Goal: Task Accomplishment & Management: Complete application form

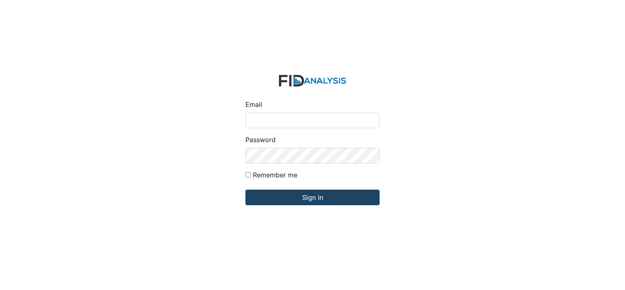
type input "[PERSON_NAME][EMAIL_ADDRESS][DOMAIN_NAME]"
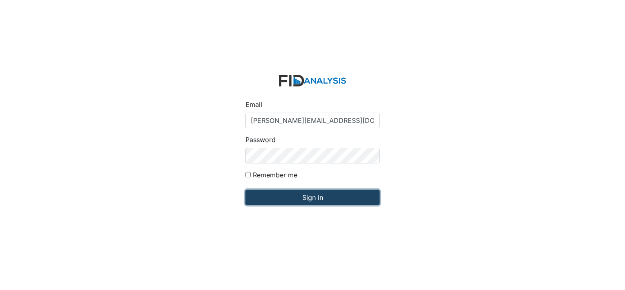
click at [283, 196] on input "Sign in" at bounding box center [312, 197] width 134 height 16
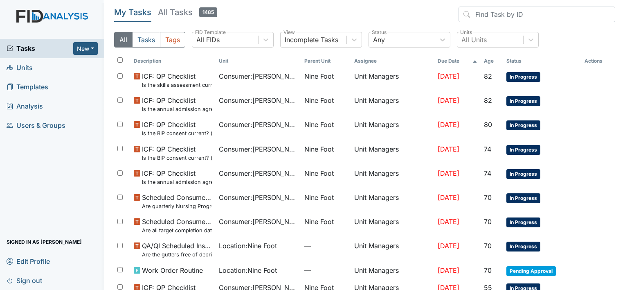
click at [25, 68] on span "Units" at bounding box center [20, 67] width 26 height 13
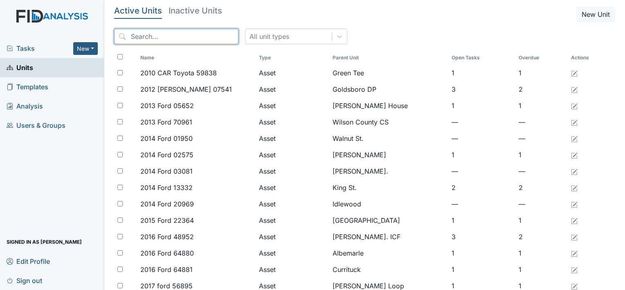
click at [135, 38] on input "search" at bounding box center [176, 37] width 124 height 16
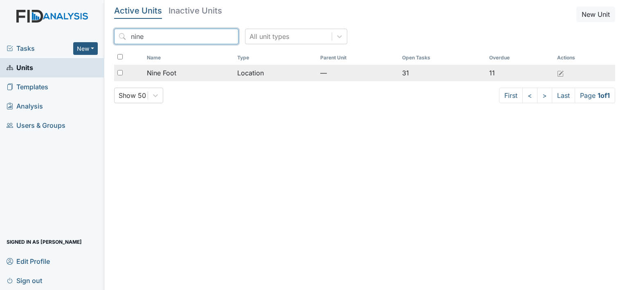
type input "nine"
click at [167, 70] on span "Nine Foot" at bounding box center [161, 73] width 29 height 10
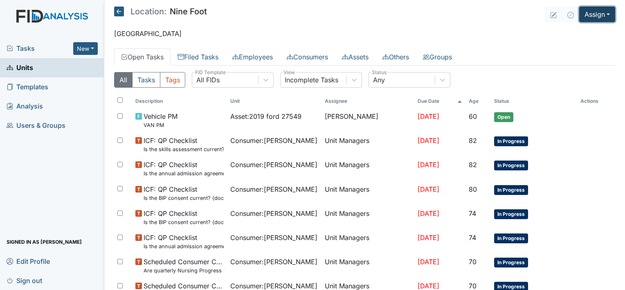
click at [591, 18] on button "Assign" at bounding box center [597, 15] width 36 height 16
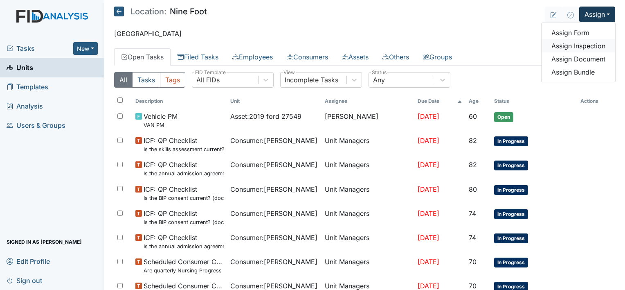
click at [587, 45] on link "Assign Inspection" at bounding box center [578, 45] width 74 height 13
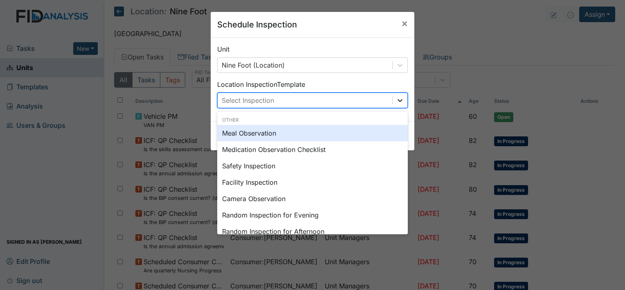
click at [396, 98] on icon at bounding box center [400, 100] width 8 height 8
click at [366, 134] on div "Meal Observation" at bounding box center [312, 133] width 191 height 16
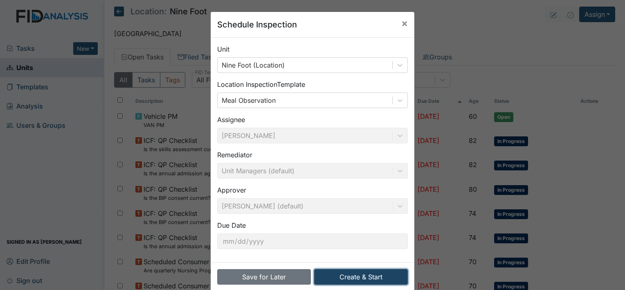
click at [373, 276] on button "Create & Start" at bounding box center [361, 277] width 94 height 16
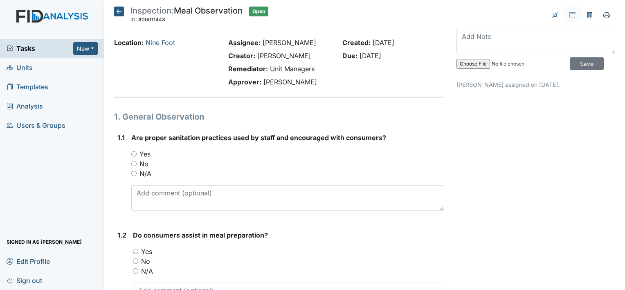
click at [132, 153] on input "Yes" at bounding box center [133, 153] width 5 height 5
radio input "true"
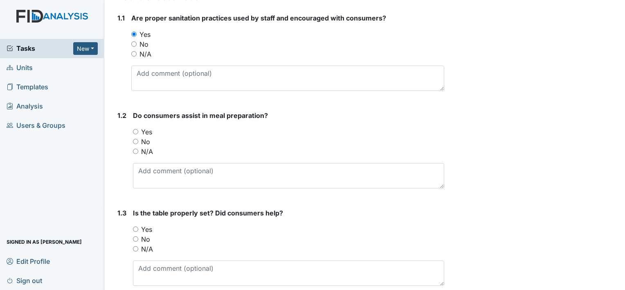
scroll to position [136, 0]
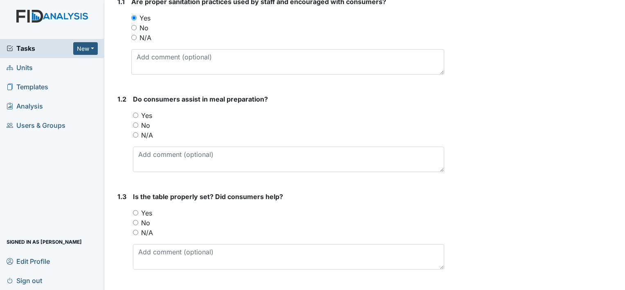
click at [135, 115] on input "Yes" at bounding box center [135, 114] width 5 height 5
radio input "true"
click at [134, 211] on input "Yes" at bounding box center [135, 212] width 5 height 5
radio input "true"
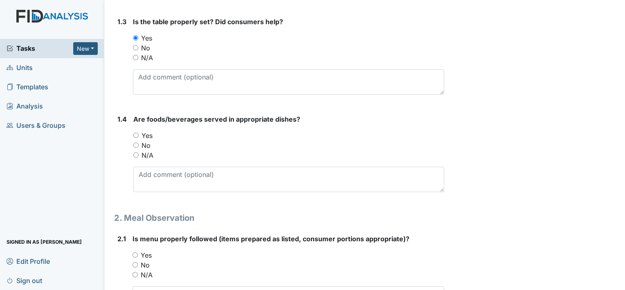
scroll to position [338, 0]
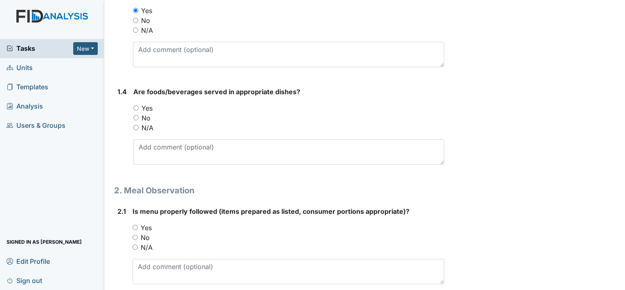
click at [136, 108] on input "Yes" at bounding box center [135, 107] width 5 height 5
radio input "true"
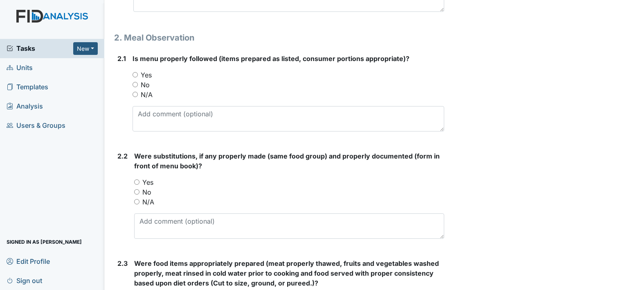
scroll to position [507, 0]
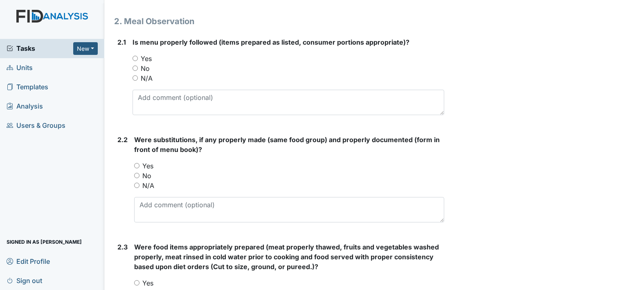
click at [134, 57] on input "Yes" at bounding box center [135, 58] width 5 height 5
radio input "true"
click at [137, 165] on input "Yes" at bounding box center [136, 165] width 5 height 5
radio input "true"
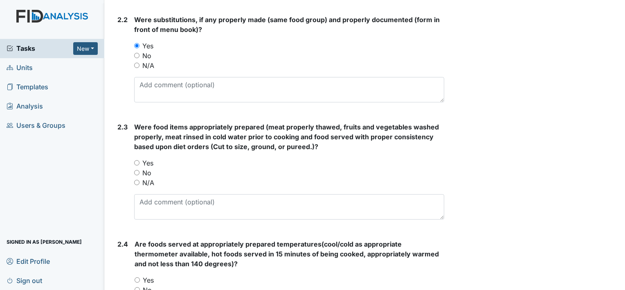
scroll to position [643, 0]
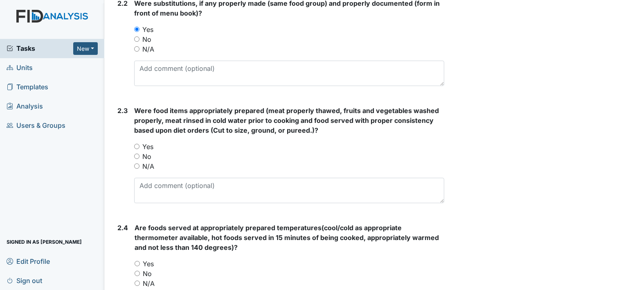
click at [137, 144] on input "Yes" at bounding box center [136, 146] width 5 height 5
radio input "true"
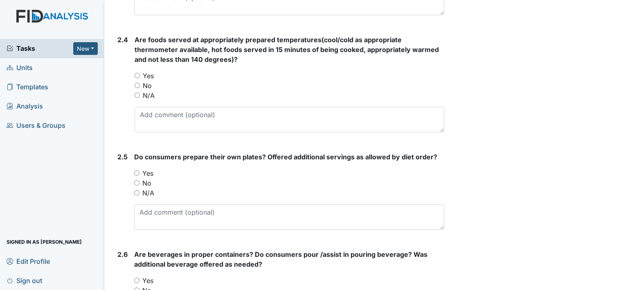
scroll to position [834, 0]
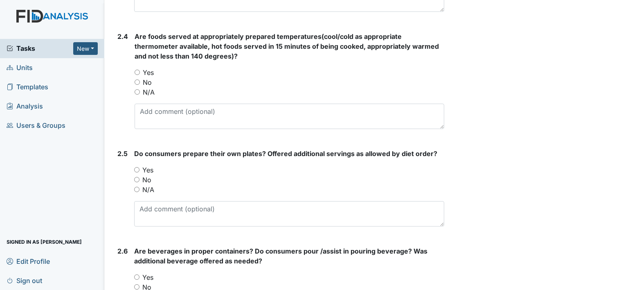
click at [137, 71] on input "Yes" at bounding box center [137, 72] width 5 height 5
radio input "true"
click at [136, 167] on input "Yes" at bounding box center [136, 169] width 5 height 5
radio input "true"
click at [137, 275] on input "Yes" at bounding box center [136, 276] width 5 height 5
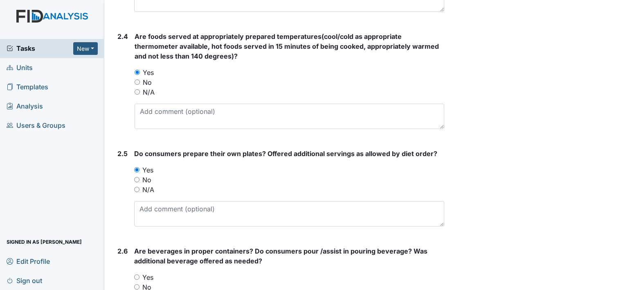
radio input "true"
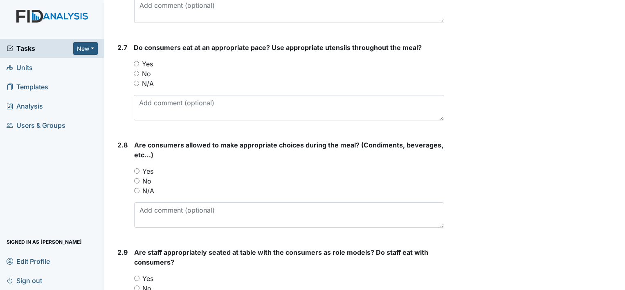
scroll to position [1161, 0]
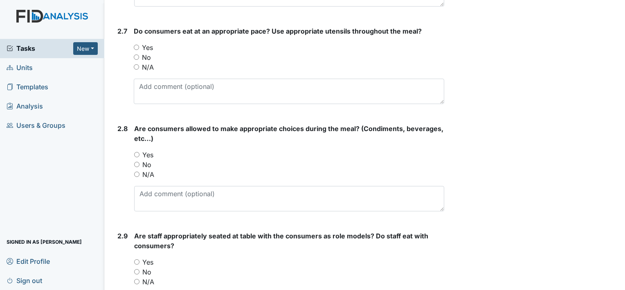
click at [136, 45] on input "Yes" at bounding box center [136, 47] width 5 height 5
radio input "true"
click at [136, 152] on input "Yes" at bounding box center [136, 154] width 5 height 5
radio input "true"
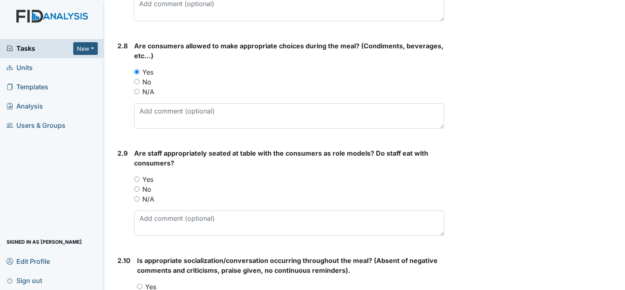
scroll to position [1248, 0]
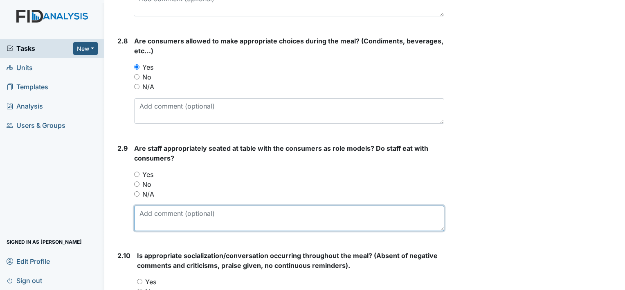
click at [147, 209] on textarea at bounding box center [289, 217] width 310 height 25
click at [147, 209] on textarea "staff do not eat with consumers" at bounding box center [289, 217] width 310 height 25
click at [240, 213] on textarea "staff do not eat with consumers" at bounding box center [289, 217] width 310 height 25
type textarea "staff do not eat with consumers."
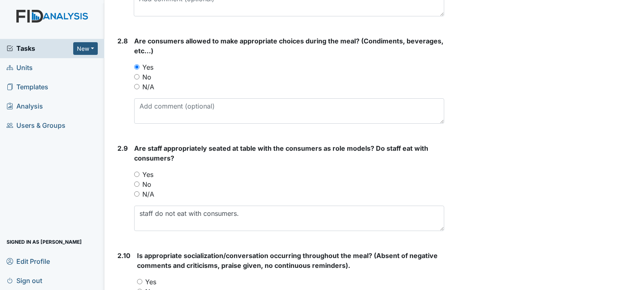
click at [137, 172] on input "Yes" at bounding box center [136, 173] width 5 height 5
radio input "true"
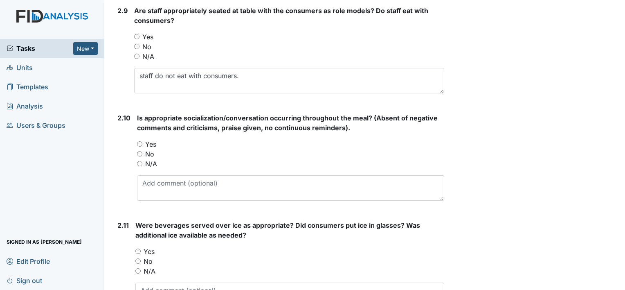
scroll to position [1390, 0]
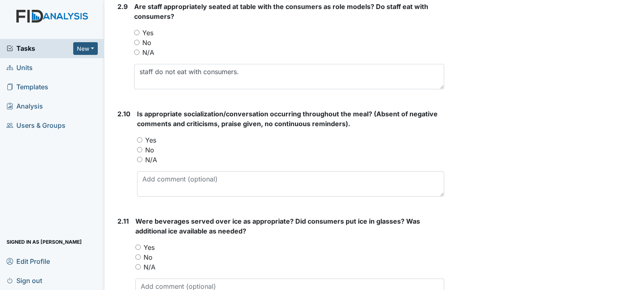
click at [139, 138] on input "Yes" at bounding box center [139, 139] width 5 height 5
radio input "true"
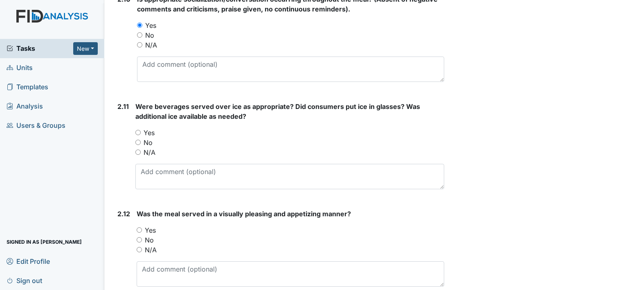
scroll to position [1521, 0]
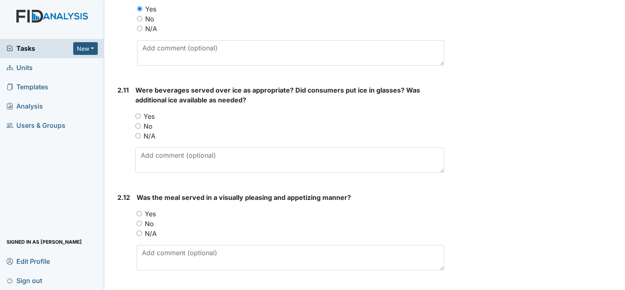
click at [138, 113] on input "Yes" at bounding box center [137, 115] width 5 height 5
radio input "true"
click at [140, 211] on input "Yes" at bounding box center [139, 213] width 5 height 5
radio input "true"
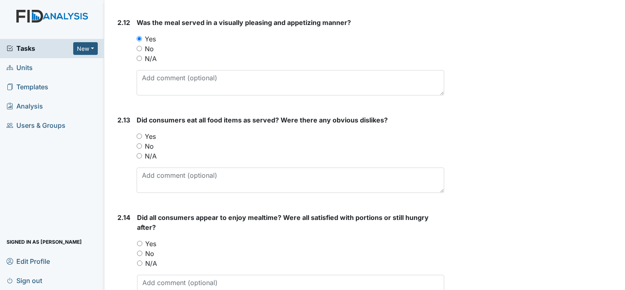
scroll to position [1711, 0]
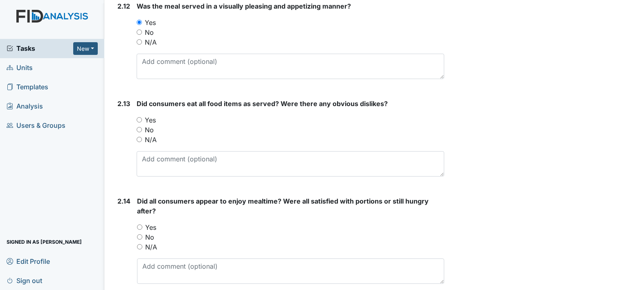
click at [140, 117] on input "Yes" at bounding box center [139, 119] width 5 height 5
radio input "true"
click at [138, 224] on input "Yes" at bounding box center [139, 226] width 5 height 5
radio input "true"
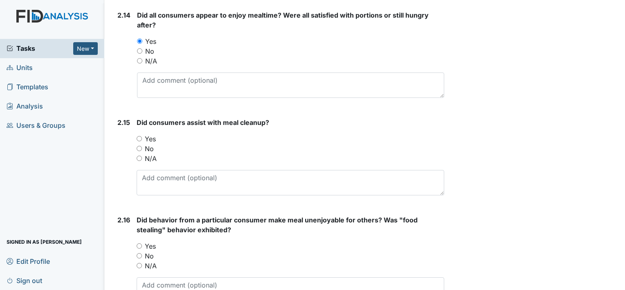
scroll to position [1914, 0]
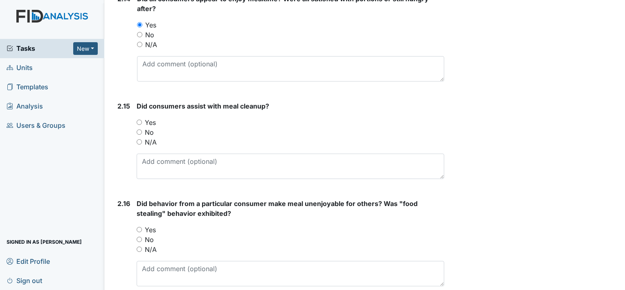
click at [139, 119] on input "Yes" at bounding box center [139, 121] width 5 height 5
radio input "true"
click at [139, 236] on input "No" at bounding box center [139, 238] width 5 height 5
radio input "true"
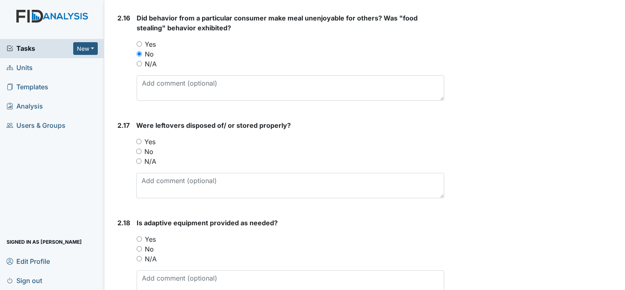
scroll to position [2115, 0]
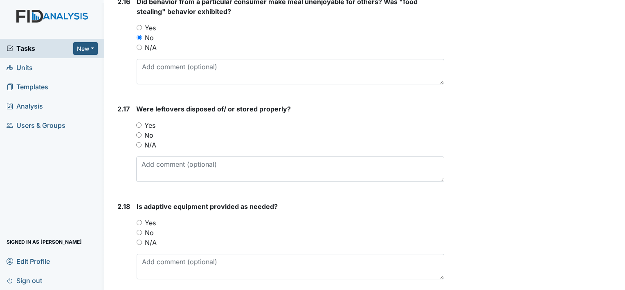
click at [139, 122] on input "Yes" at bounding box center [138, 124] width 5 height 5
radio input "true"
click at [139, 220] on input "Yes" at bounding box center [139, 222] width 5 height 5
radio input "true"
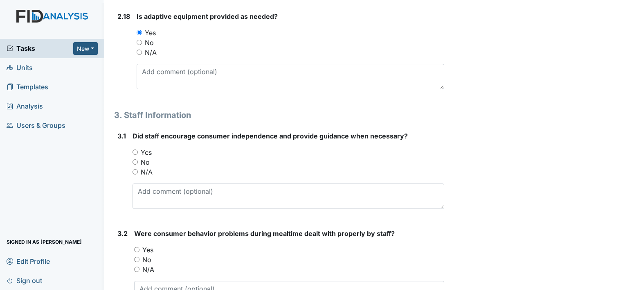
scroll to position [2306, 0]
click at [136, 148] on input "Yes" at bounding box center [135, 150] width 5 height 5
radio input "true"
click at [136, 246] on input "Yes" at bounding box center [136, 248] width 5 height 5
radio input "true"
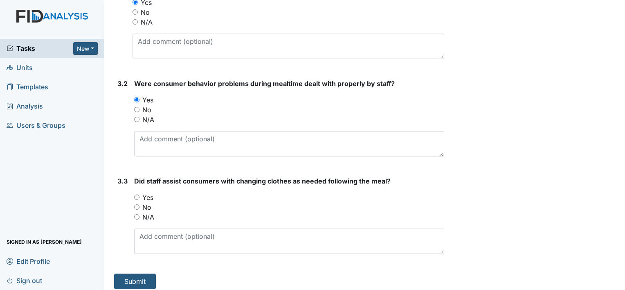
scroll to position [2456, 0]
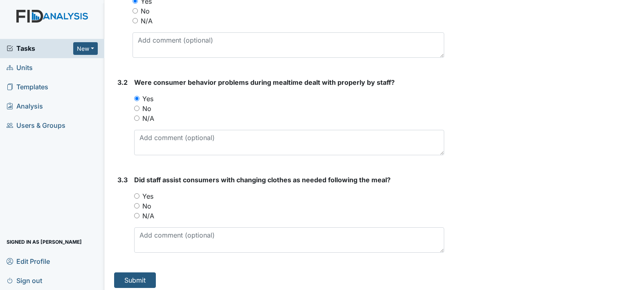
click at [137, 193] on input "Yes" at bounding box center [136, 195] width 5 height 5
radio input "true"
click at [136, 276] on button "Submit" at bounding box center [135, 280] width 42 height 16
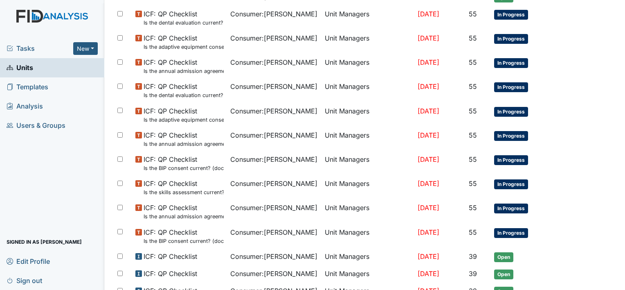
scroll to position [539, 0]
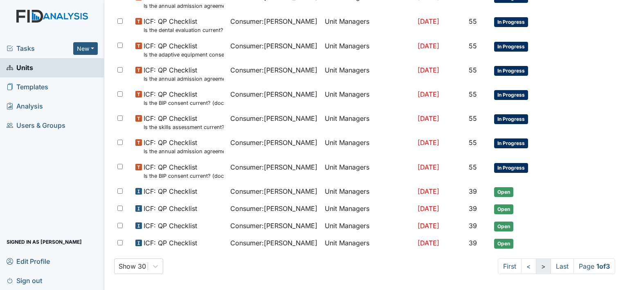
click at [537, 262] on link ">" at bounding box center [543, 266] width 15 height 16
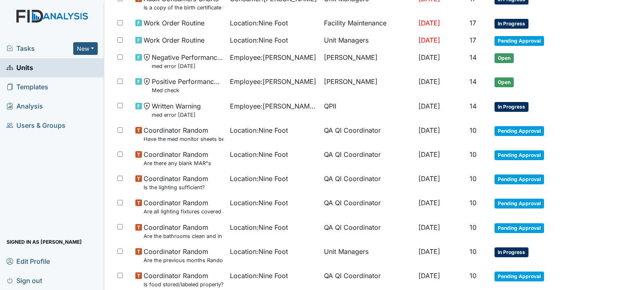
scroll to position [474, 0]
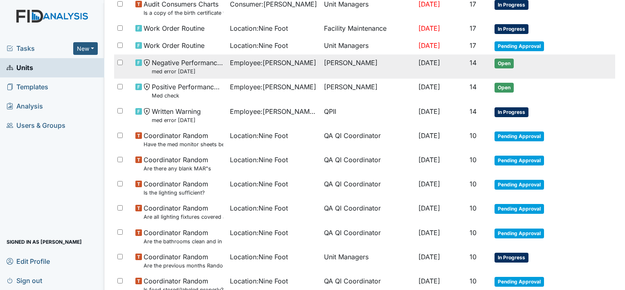
click at [255, 61] on span "Employee : Hopkins, Jashayla" at bounding box center [273, 63] width 86 height 10
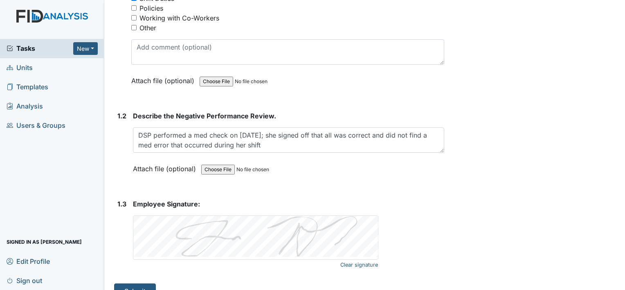
scroll to position [200, 0]
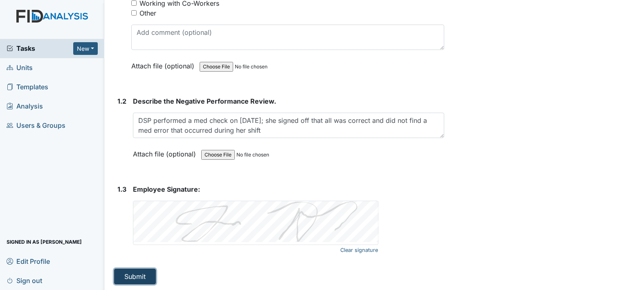
click at [142, 274] on button "Submit" at bounding box center [135, 276] width 42 height 16
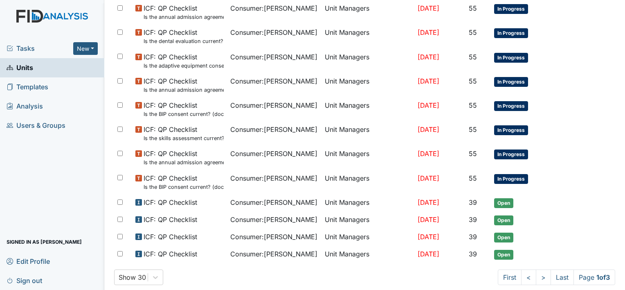
scroll to position [539, 0]
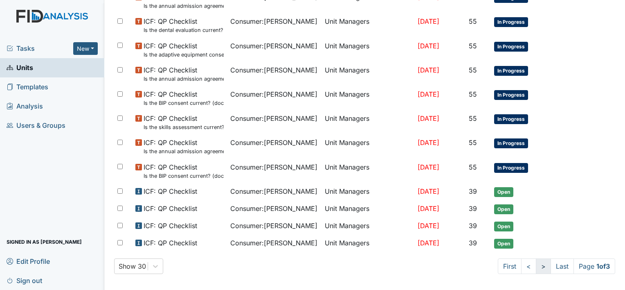
click at [536, 263] on link ">" at bounding box center [543, 266] width 15 height 16
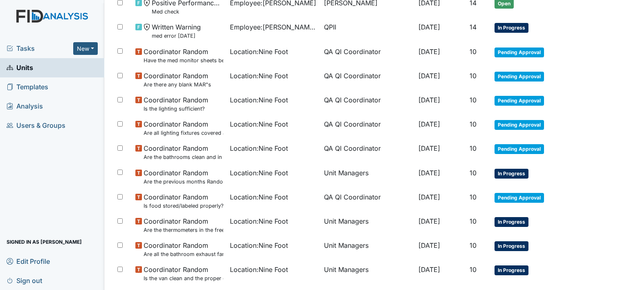
scroll to position [569, 0]
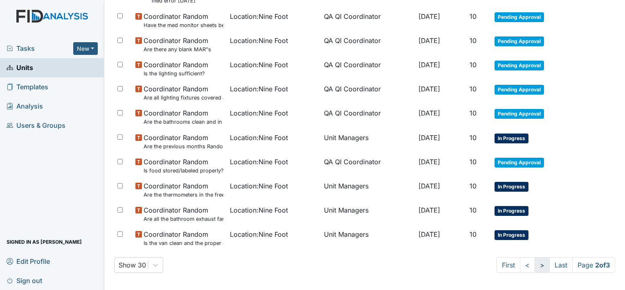
click at [535, 262] on link ">" at bounding box center [542, 265] width 15 height 16
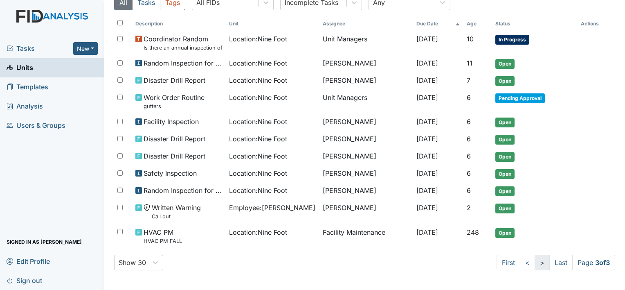
scroll to position [101, 0]
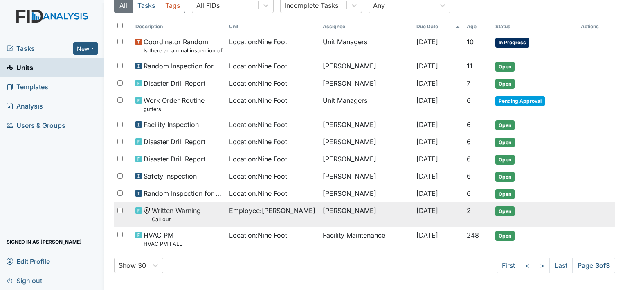
click at [245, 206] on span "Employee : Hopkins, Jashayla" at bounding box center [272, 210] width 86 height 10
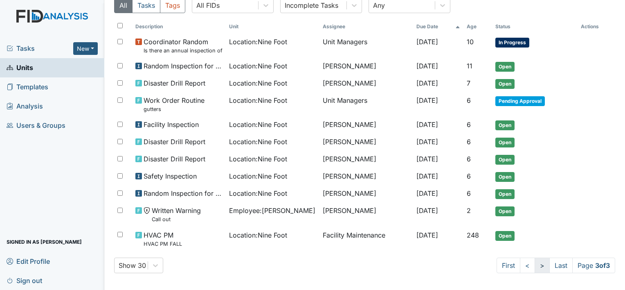
click at [535, 261] on link ">" at bounding box center [542, 265] width 15 height 16
click at [535, 262] on link ">" at bounding box center [542, 265] width 15 height 16
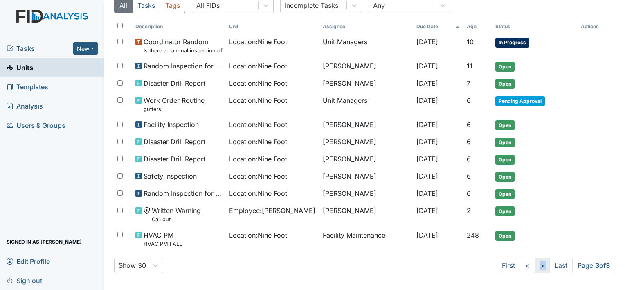
click at [535, 262] on link ">" at bounding box center [542, 265] width 15 height 16
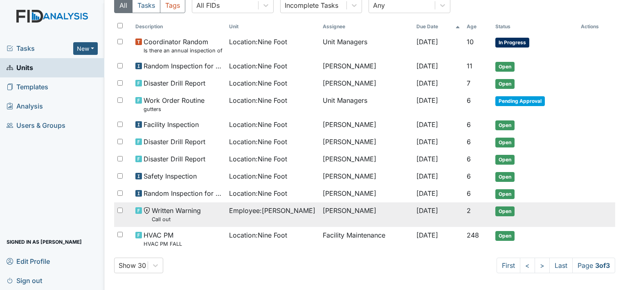
click at [291, 210] on span "Employee : Hopkins, Jashayla" at bounding box center [272, 210] width 86 height 10
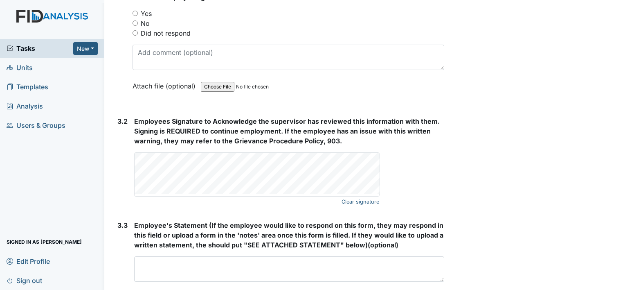
scroll to position [1435, 0]
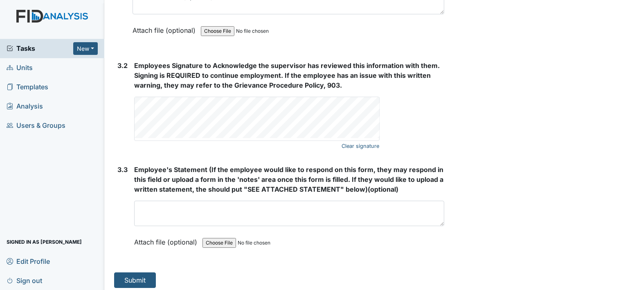
click at [137, 275] on button "Submit" at bounding box center [135, 280] width 42 height 16
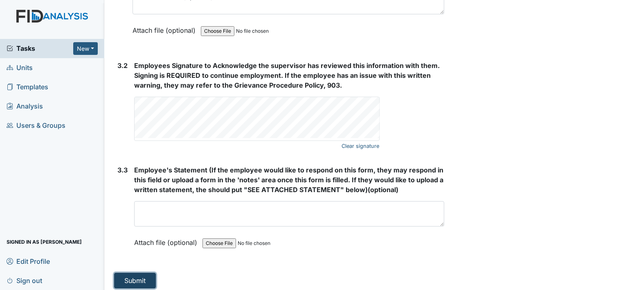
click at [131, 280] on button "Submit" at bounding box center [135, 280] width 42 height 16
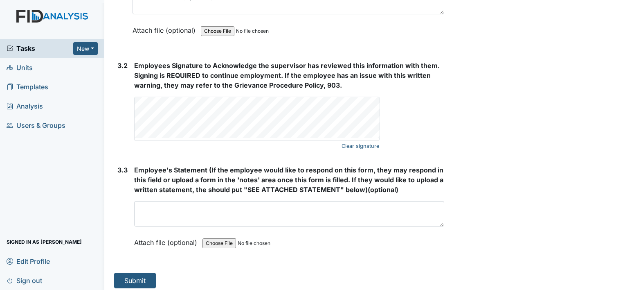
click at [414, 272] on form "Submit" at bounding box center [279, 280] width 330 height 16
click at [136, 277] on button "Submit" at bounding box center [135, 280] width 42 height 16
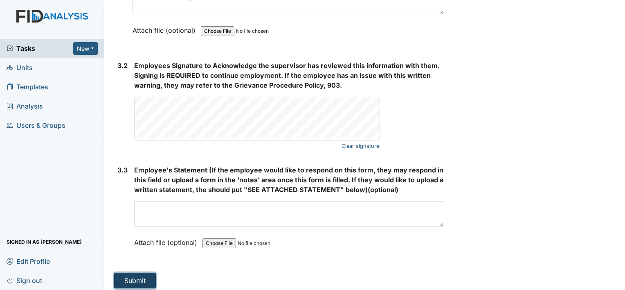
click at [136, 277] on button "Submit" at bounding box center [135, 280] width 42 height 16
click at [17, 191] on div "Tasks New Form Inspection Document Bundle Units Templates Analysis Users & Grou…" at bounding box center [52, 164] width 104 height 251
drag, startPoint x: 17, startPoint y: 191, endPoint x: 69, endPoint y: 191, distance: 51.5
click at [69, 191] on div "Tasks New Form Inspection Document Bundle Units Templates Analysis Users & Grou…" at bounding box center [52, 164] width 104 height 251
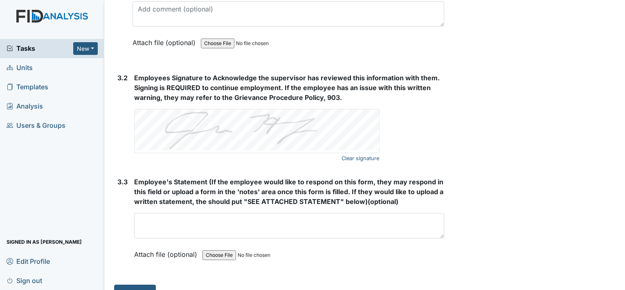
scroll to position [1435, 0]
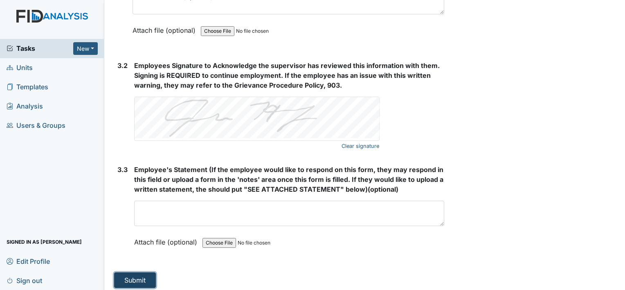
click at [136, 276] on button "Submit" at bounding box center [135, 280] width 42 height 16
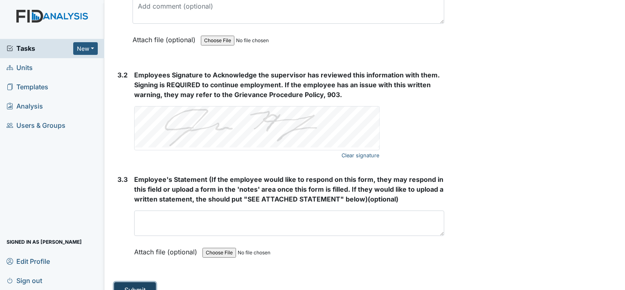
scroll to position [1444, 0]
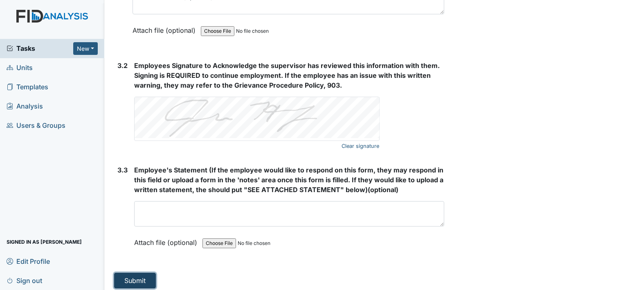
click at [136, 276] on button "Submit" at bounding box center [135, 280] width 42 height 16
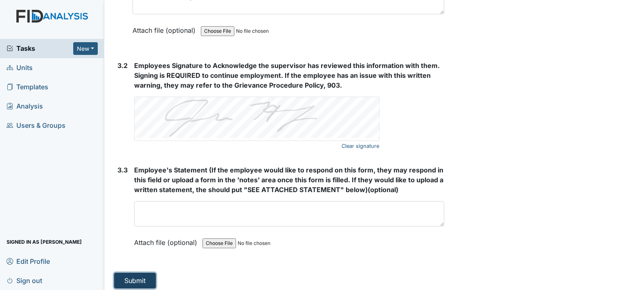
click at [136, 276] on button "Submit" at bounding box center [135, 280] width 42 height 16
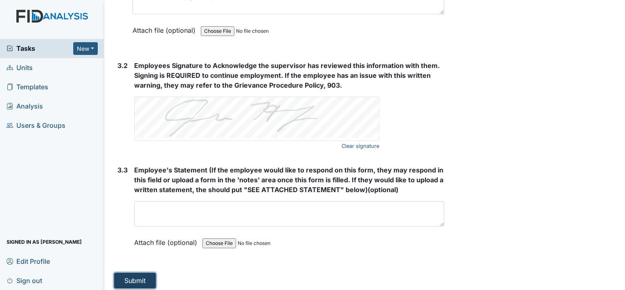
click at [136, 276] on button "Submit" at bounding box center [135, 280] width 42 height 16
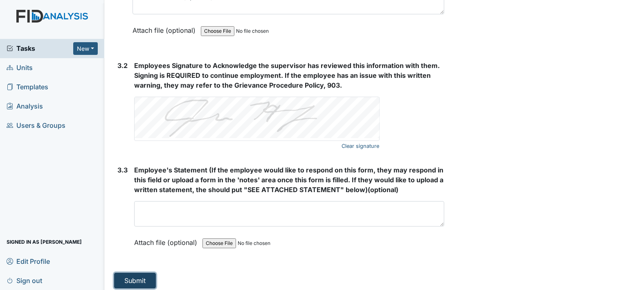
click at [136, 276] on button "Submit" at bounding box center [135, 280] width 42 height 16
drag, startPoint x: 136, startPoint y: 276, endPoint x: 139, endPoint y: 268, distance: 7.9
click at [139, 272] on button "Submit" at bounding box center [135, 280] width 42 height 16
click at [144, 272] on button "Submit" at bounding box center [135, 280] width 42 height 16
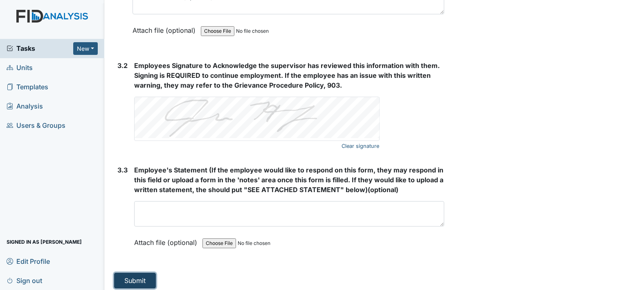
click at [144, 272] on button "Submit" at bounding box center [135, 280] width 42 height 16
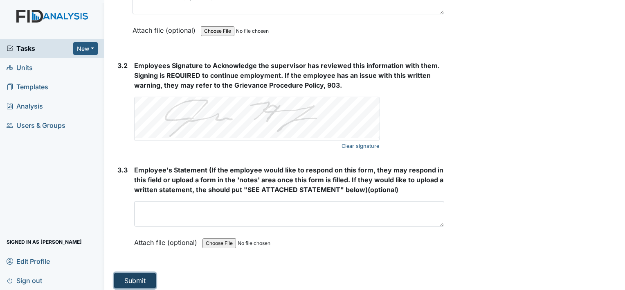
click at [144, 272] on button "Submit" at bounding box center [135, 280] width 42 height 16
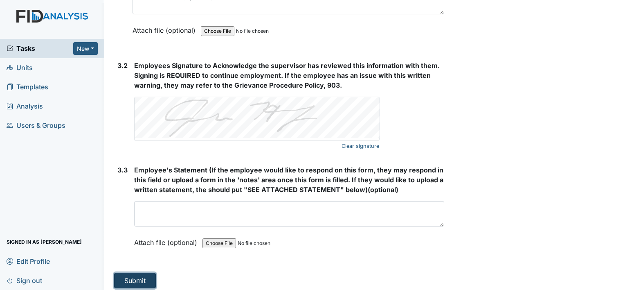
click at [144, 272] on button "Submit" at bounding box center [135, 280] width 42 height 16
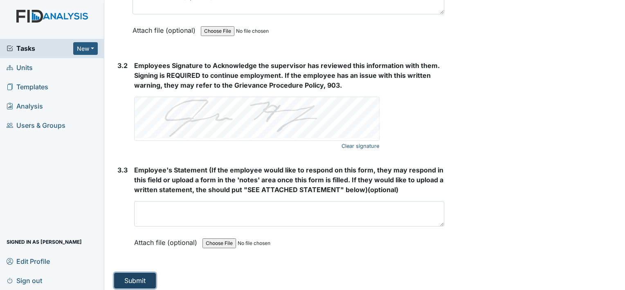
click at [144, 272] on button "Submit" at bounding box center [135, 280] width 42 height 16
click at [152, 273] on button "Submit" at bounding box center [135, 280] width 42 height 16
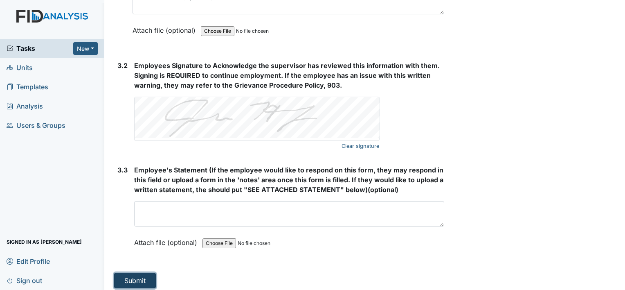
click at [133, 276] on button "Submit" at bounding box center [135, 280] width 42 height 16
drag, startPoint x: 139, startPoint y: 270, endPoint x: 132, endPoint y: 276, distance: 9.5
click at [132, 276] on button "Submit" at bounding box center [135, 280] width 42 height 16
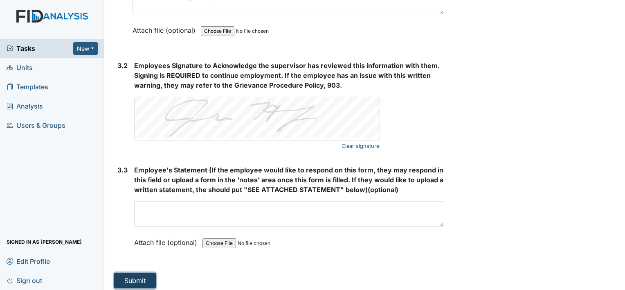
click at [132, 276] on button "Submit" at bounding box center [135, 280] width 42 height 16
click at [131, 276] on button "Submit" at bounding box center [135, 280] width 42 height 16
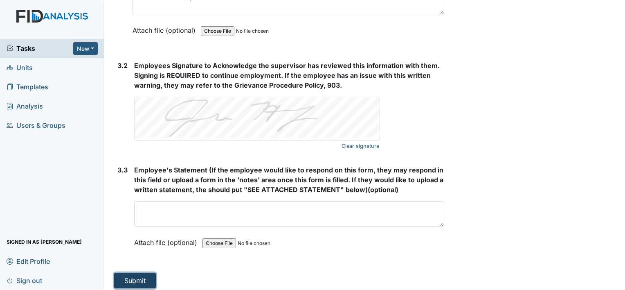
click at [131, 276] on button "Submit" at bounding box center [135, 280] width 42 height 16
click at [147, 278] on button "Submit" at bounding box center [135, 280] width 42 height 16
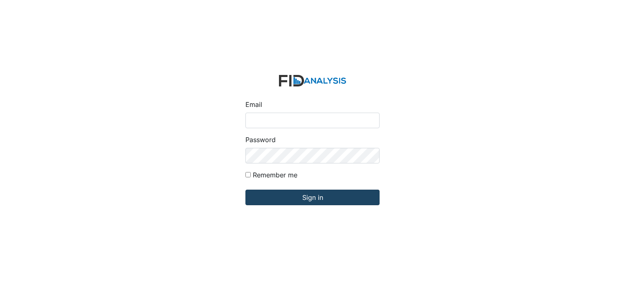
type input "[PERSON_NAME][EMAIL_ADDRESS][DOMAIN_NAME]"
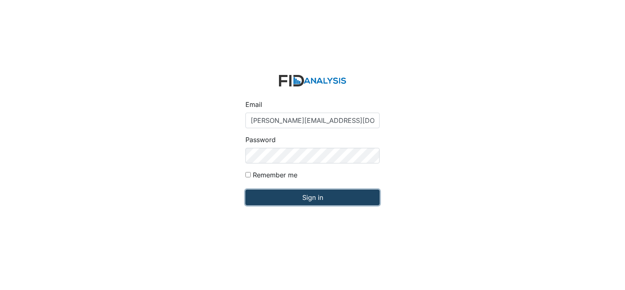
click at [253, 199] on input "Sign in" at bounding box center [312, 197] width 134 height 16
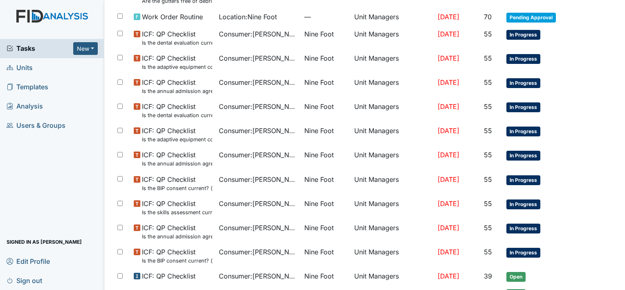
scroll to position [474, 0]
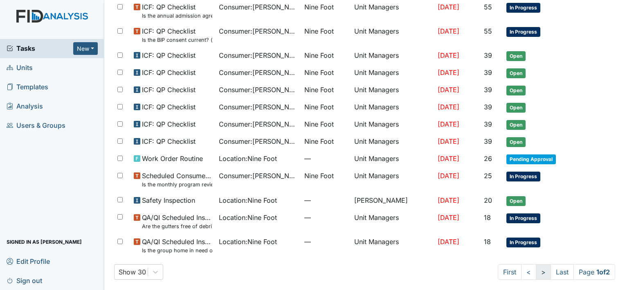
click at [536, 270] on link ">" at bounding box center [543, 272] width 15 height 16
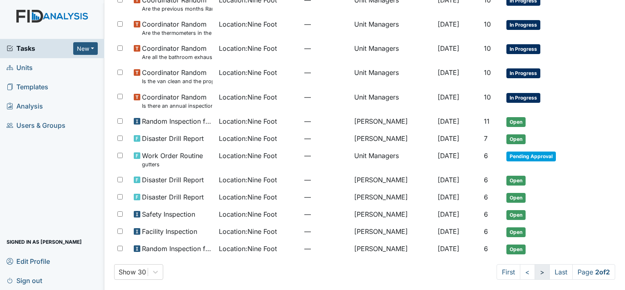
click at [536, 270] on link ">" at bounding box center [542, 272] width 15 height 16
click at [535, 270] on link ">" at bounding box center [542, 272] width 15 height 16
click at [520, 270] on link "<" at bounding box center [527, 272] width 15 height 16
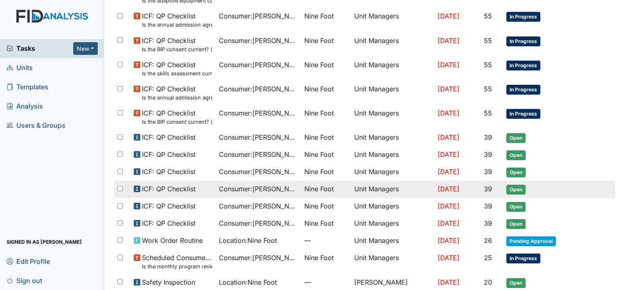
scroll to position [474, 0]
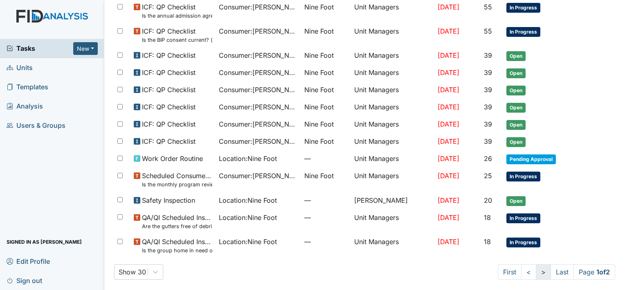
click at [536, 270] on link ">" at bounding box center [543, 272] width 15 height 16
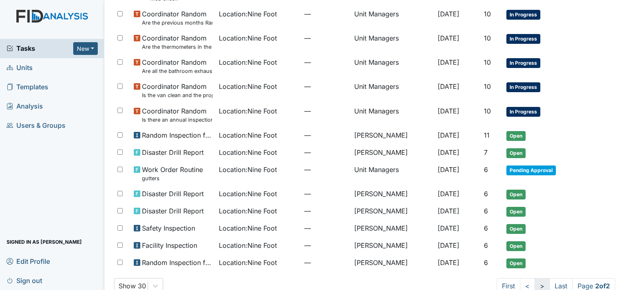
scroll to position [335, 0]
